Goal: Task Accomplishment & Management: Manage account settings

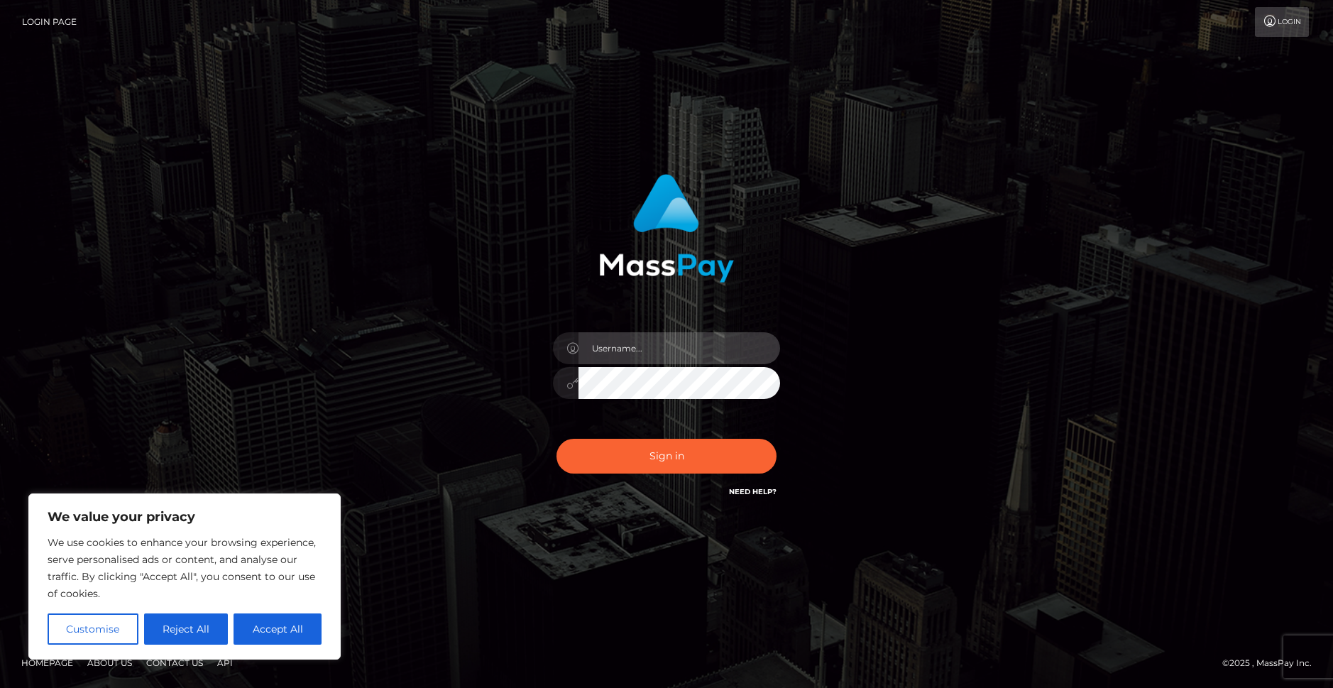
click at [659, 361] on input "text" at bounding box center [679, 348] width 202 height 32
type input "[EMAIL_ADDRESS][DOMAIN_NAME]"
click at [261, 630] on button "Accept All" at bounding box center [277, 628] width 88 height 31
checkbox input "true"
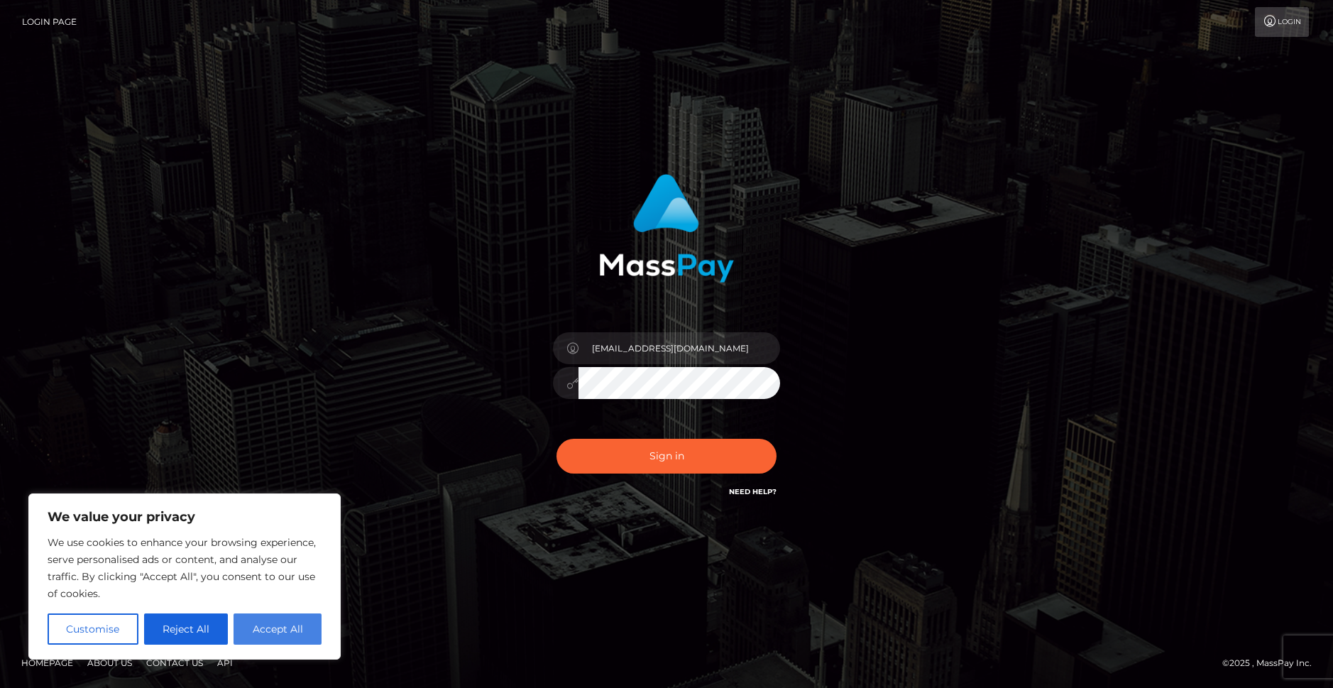
checkbox input "true"
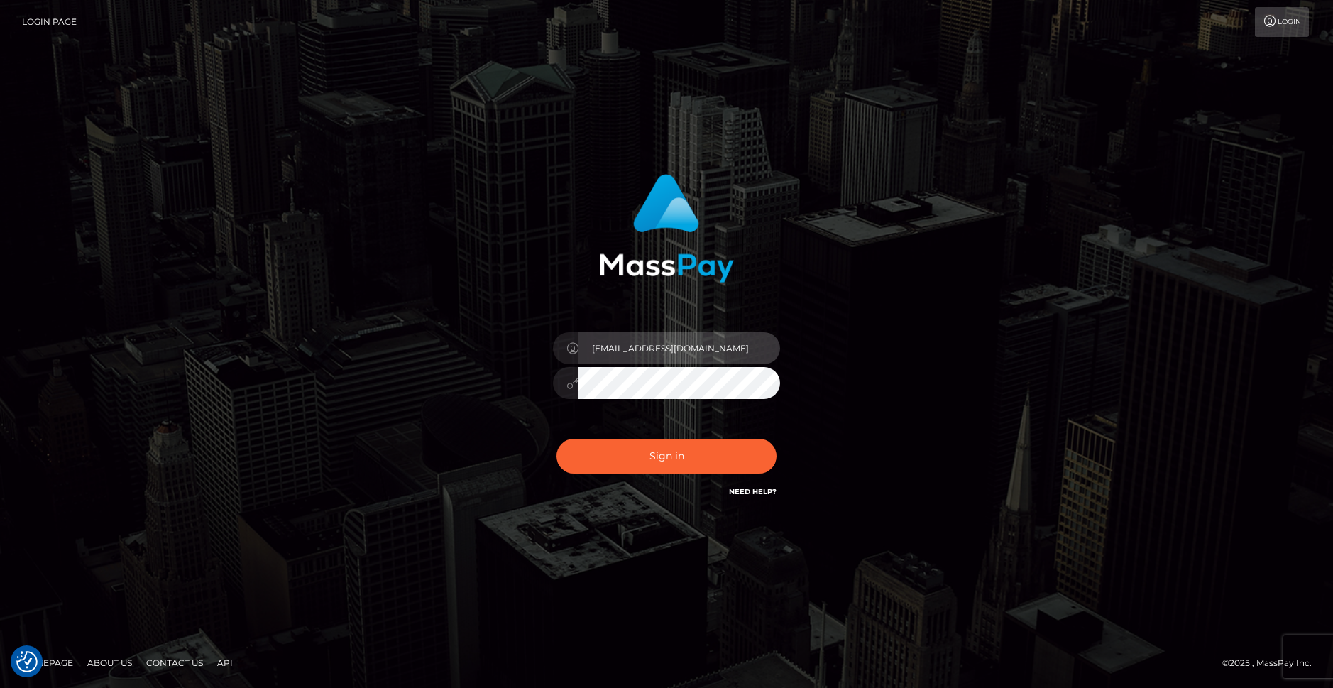
click at [598, 346] on input "[EMAIL_ADDRESS][DOMAIN_NAME]" at bounding box center [679, 348] width 202 height 32
click at [632, 350] on input "[EMAIL_ADDRESS][DOMAIN_NAME]" at bounding box center [679, 348] width 202 height 32
